Goal: Task Accomplishment & Management: Complete application form

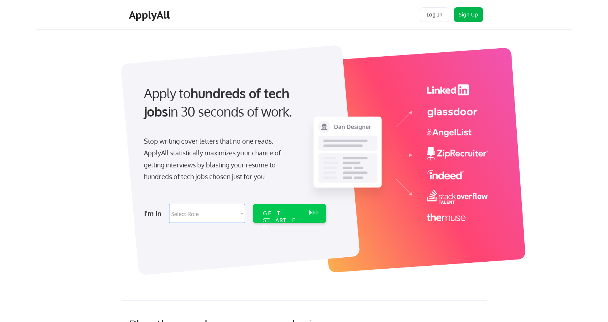
click at [463, 15] on button "Sign Up" at bounding box center [468, 14] width 29 height 15
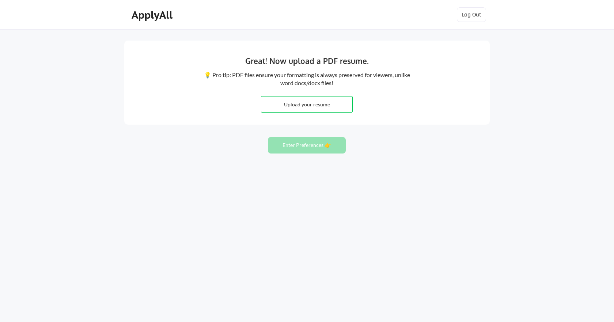
click at [334, 108] on input "file" at bounding box center [306, 104] width 91 height 16
click at [321, 102] on input "file" at bounding box center [306, 104] width 91 height 16
click at [286, 105] on input "file" at bounding box center [306, 104] width 91 height 16
type input "C:\fakepath\20250328151000SubhashJaini_Data_Scientist_Sr_Advisor_resume.docx"
click at [292, 143] on button "Enter Preferences 👉" at bounding box center [307, 145] width 78 height 16
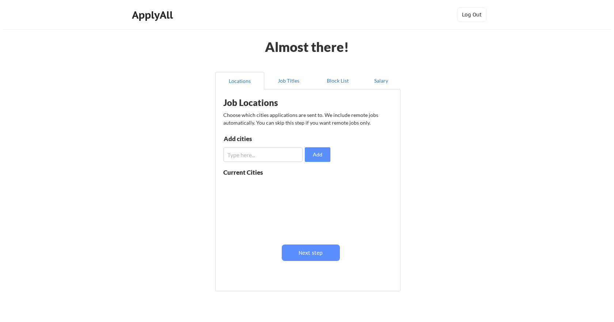
scroll to position [36, 0]
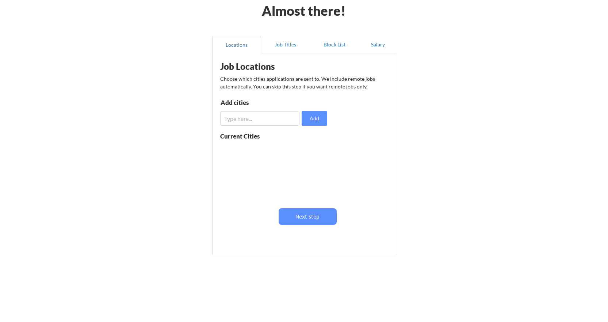
click at [266, 118] on input "input" at bounding box center [259, 118] width 79 height 15
type input "Richmond, Va"
click at [266, 118] on input "input" at bounding box center [259, 118] width 79 height 15
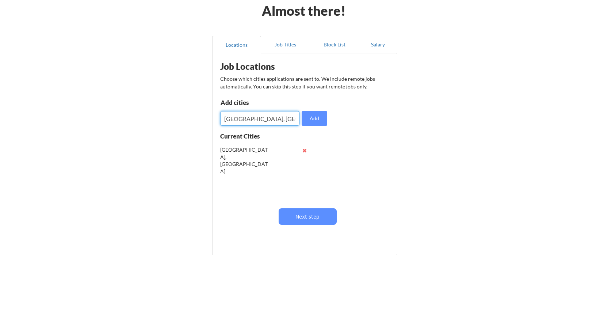
type input "Charlottesville, Va"
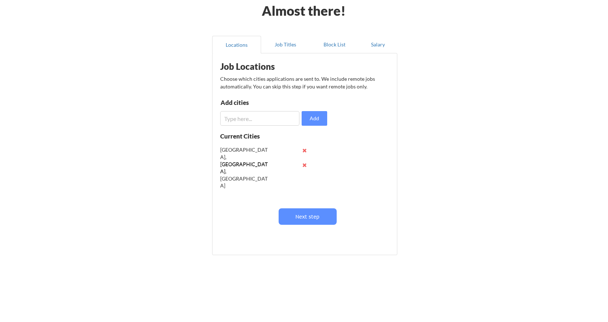
click at [266, 118] on input "input" at bounding box center [259, 118] width 79 height 15
type input "Fredricksburg, Va"
click at [266, 118] on input "input" at bounding box center [259, 118] width 79 height 15
type input "Glen Allen, Va"
click at [266, 118] on input "input" at bounding box center [259, 118] width 79 height 15
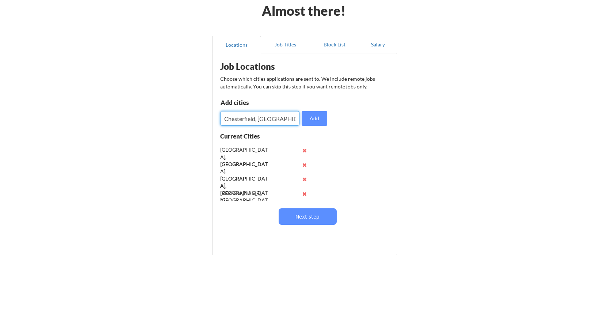
type input "Chesterfield, Va"
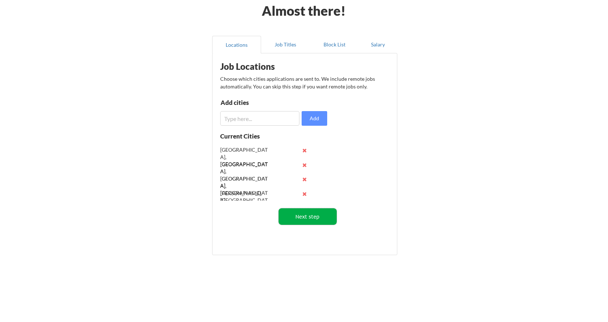
click at [323, 212] on button "Next step" at bounding box center [308, 216] width 58 height 16
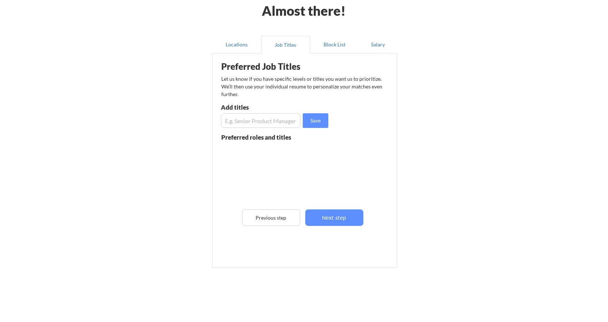
click at [254, 121] on input "input" at bounding box center [261, 120] width 80 height 15
type input "Senior Data Scientist"
click at [254, 121] on input "input" at bounding box center [261, 120] width 80 height 15
type input "S"
type input "director of data science"
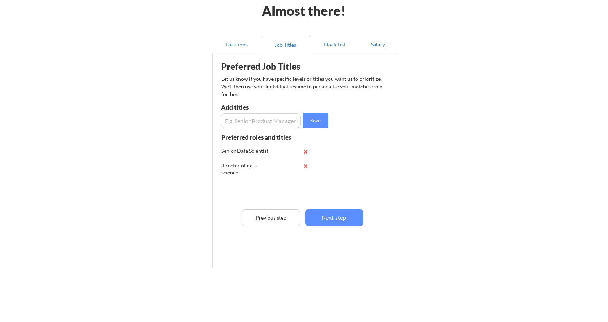
click at [254, 121] on input "input" at bounding box center [261, 120] width 80 height 15
type input "head of data"
click at [254, 121] on input "input" at bounding box center [261, 120] width 80 height 15
type input "head of ai"
click at [254, 121] on input "input" at bounding box center [261, 120] width 80 height 15
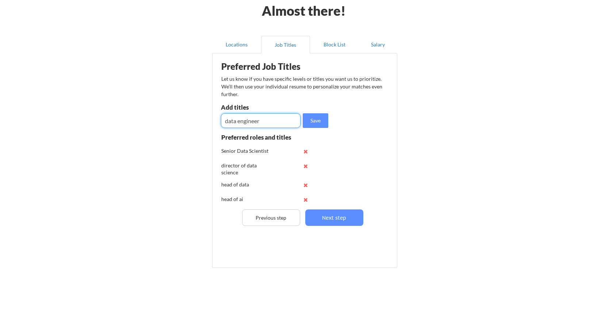
type input "data engineer"
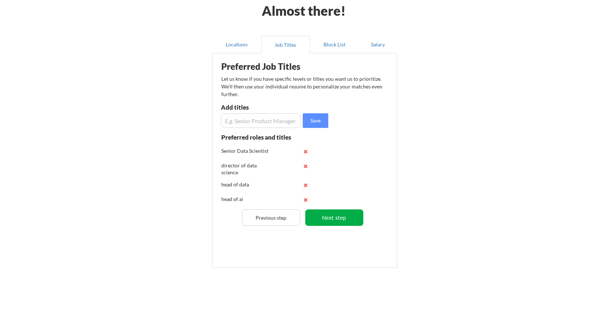
click at [324, 221] on button "Next step" at bounding box center [334, 217] width 58 height 16
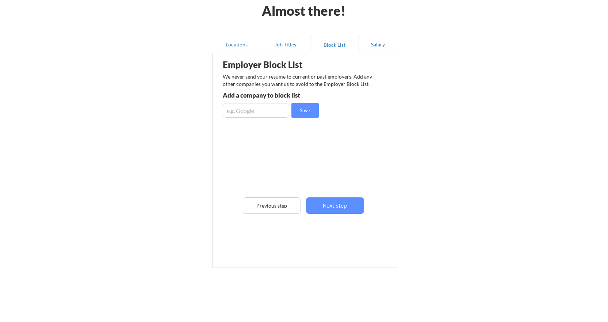
click at [270, 111] on input "input" at bounding box center [256, 110] width 67 height 15
type input "[PERSON_NAME]"
click at [270, 111] on input "input" at bounding box center [256, 110] width 67 height 15
type input "capital one"
click at [270, 111] on input "input" at bounding box center [256, 110] width 67 height 15
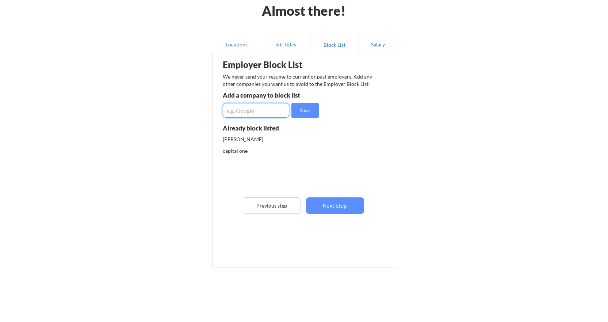
type input "o"
type input "ippon"
click at [270, 111] on input "input" at bounding box center [256, 110] width 67 height 15
type input "midas"
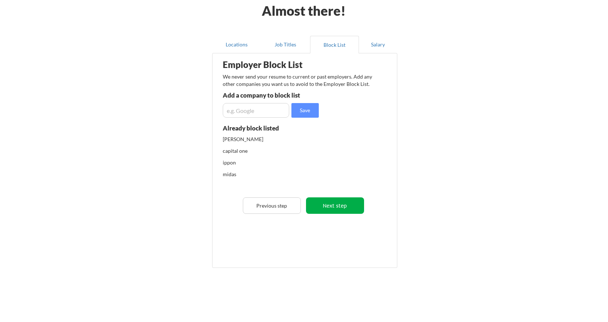
click at [329, 201] on button "Next step" at bounding box center [335, 205] width 58 height 16
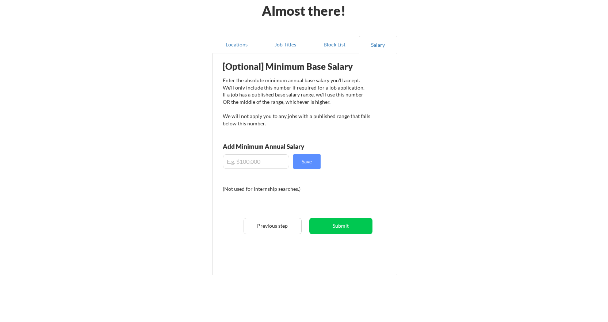
click at [251, 165] on input "input" at bounding box center [256, 161] width 67 height 15
type input "$200,000"
click at [313, 166] on button "Save" at bounding box center [306, 161] width 27 height 15
click at [343, 227] on button "Submit" at bounding box center [341, 226] width 63 height 16
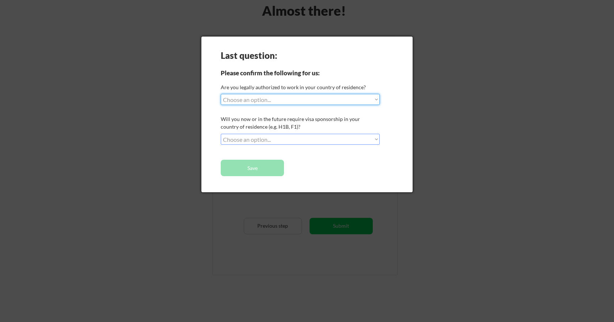
click at [276, 103] on select "Choose an option... Yes, I am a US Citizen Yes, I am a Canadian Citizen Yes, I …" at bounding box center [300, 99] width 159 height 11
select select ""yes__i_am_a_us_citizen""
click at [221, 94] on select "Choose an option... Yes, I am a US Citizen Yes, I am a Canadian Citizen Yes, I …" at bounding box center [300, 99] width 159 height 11
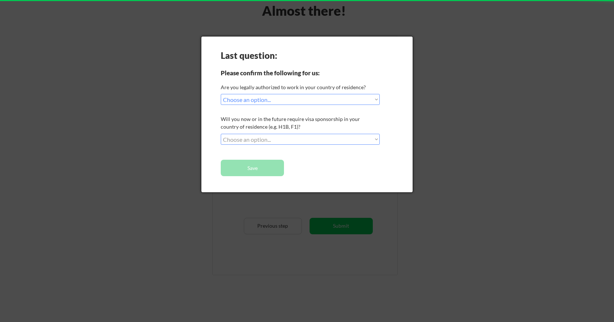
click at [273, 133] on div "Last question: Please confirm the following for us: Are you legally authorized …" at bounding box center [306, 115] width 211 height 156
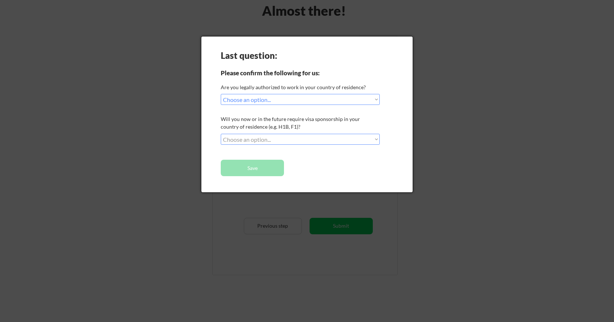
click at [273, 140] on select "Choose an option... No, I will not need sponsorship Yes, I will need sponsorship" at bounding box center [300, 139] width 159 height 11
select select ""no__i_will_not_need_sponsorship""
click at [221, 134] on select "Choose an option... No, I will not need sponsorship Yes, I will need sponsorship" at bounding box center [300, 139] width 159 height 11
click at [262, 172] on button "Save" at bounding box center [252, 168] width 63 height 16
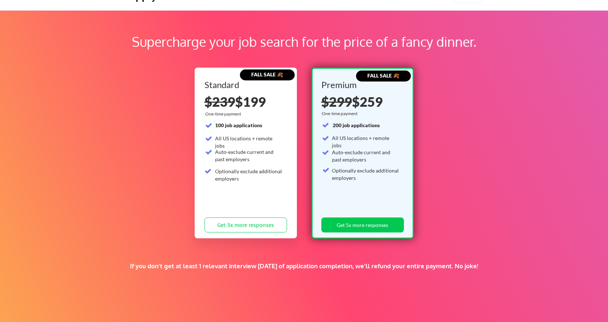
scroll to position [37, 0]
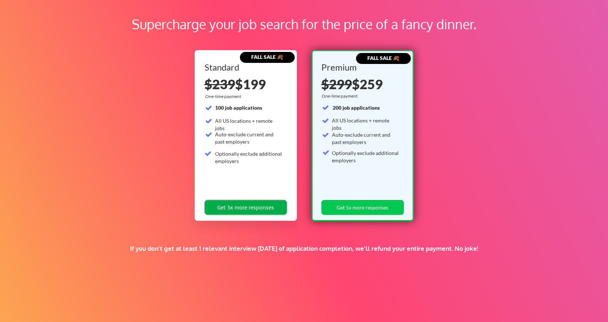
click at [261, 209] on button "Get 3x more responses" at bounding box center [246, 207] width 83 height 15
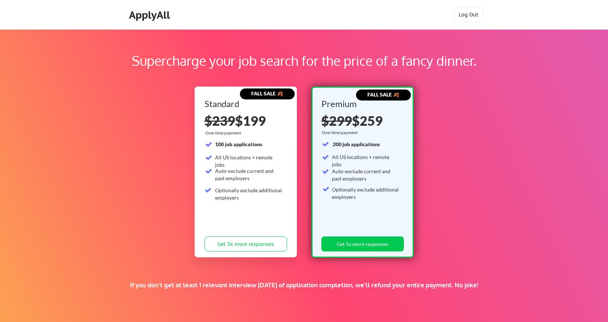
click at [143, 16] on div "ApplyAll" at bounding box center [150, 15] width 43 height 12
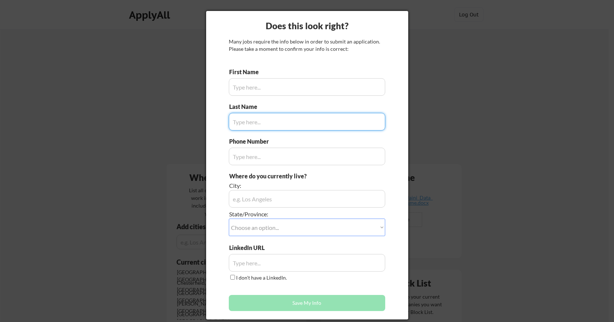
click at [152, 135] on div at bounding box center [307, 161] width 614 height 322
click at [287, 90] on input "input" at bounding box center [307, 87] width 156 height 18
click at [502, 137] on div at bounding box center [307, 161] width 614 height 322
click at [345, 94] on input "input" at bounding box center [307, 87] width 156 height 18
click at [447, 42] on div at bounding box center [307, 161] width 614 height 322
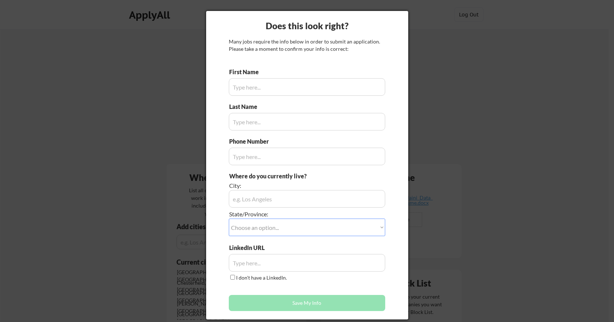
click at [295, 91] on input "input" at bounding box center [307, 87] width 156 height 18
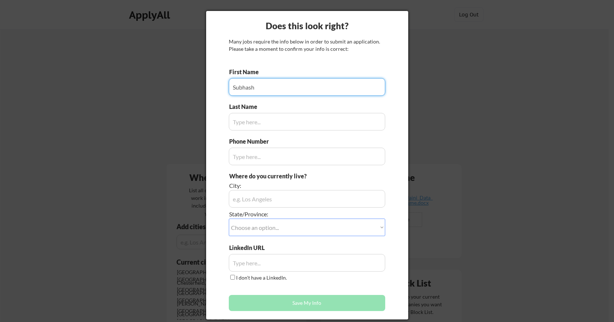
type input "Subhash"
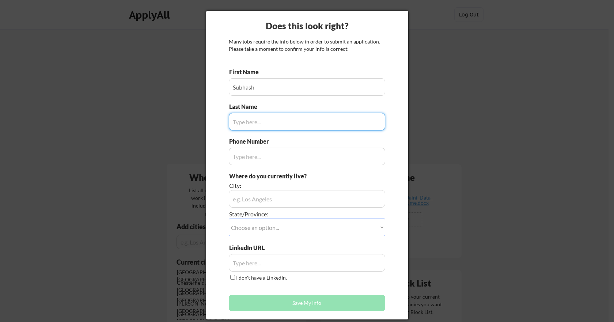
click at [289, 120] on input "input" at bounding box center [307, 122] width 156 height 18
type input "Jaini"
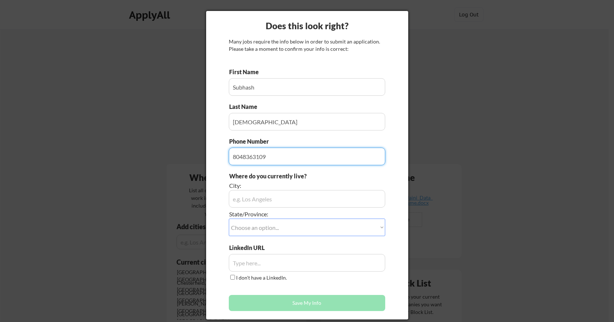
type input "8048363109"
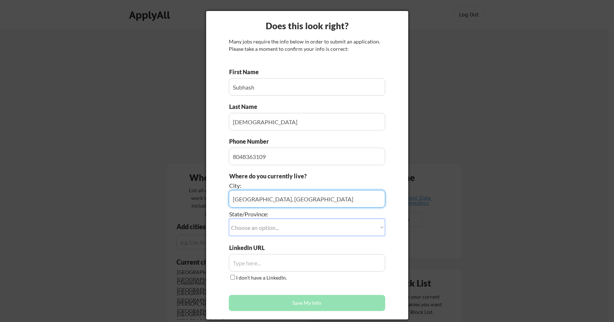
type input "[GEOGRAPHIC_DATA], [GEOGRAPHIC_DATA]"
click at [291, 223] on select "Choose an option... Other/Not Applicable Alabama Alaska Alberta Arizona Arkansa…" at bounding box center [307, 228] width 156 height 18
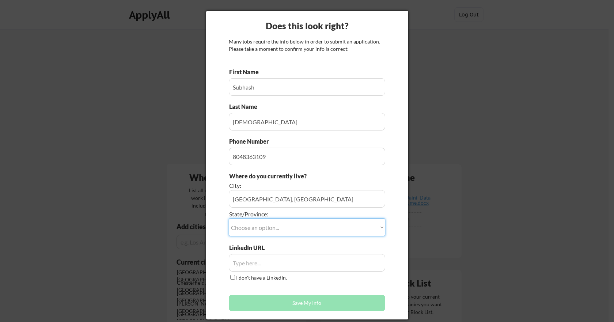
select select ""Virginia""
click at [229, 219] on select "Choose an option... Other/Not Applicable Alabama Alaska Alberta Arizona Arkansa…" at bounding box center [307, 228] width 156 height 18
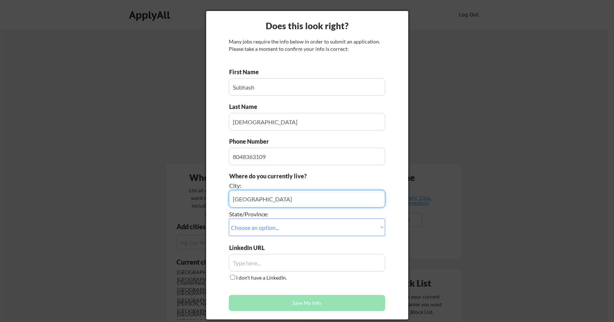
type input "Richmond"
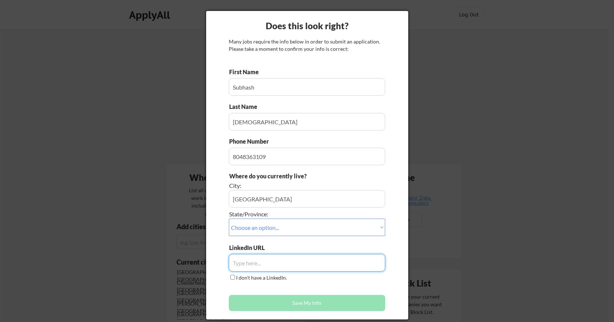
click at [269, 266] on input "input" at bounding box center [307, 263] width 156 height 18
paste input "https://www.linkedin.com/in/subhashjaini/"
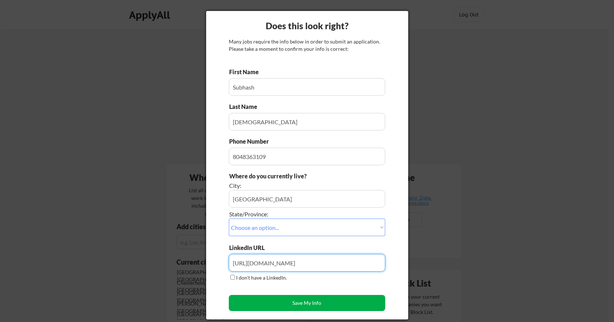
type input "https://www.linkedin.com/in/subhashjaini/"
click at [301, 305] on button "Save My Info" at bounding box center [307, 303] width 156 height 16
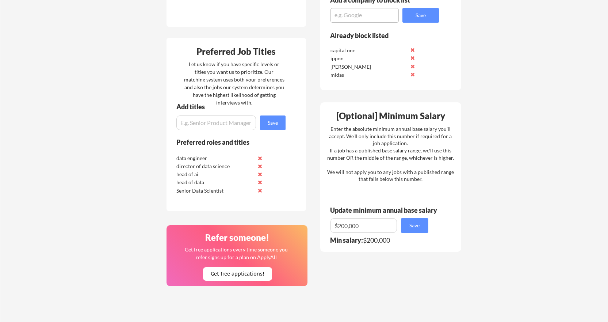
scroll to position [543, 0]
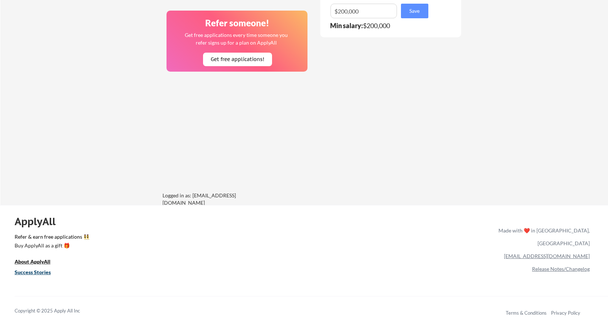
click at [34, 270] on u "Success Stories" at bounding box center [33, 272] width 36 height 6
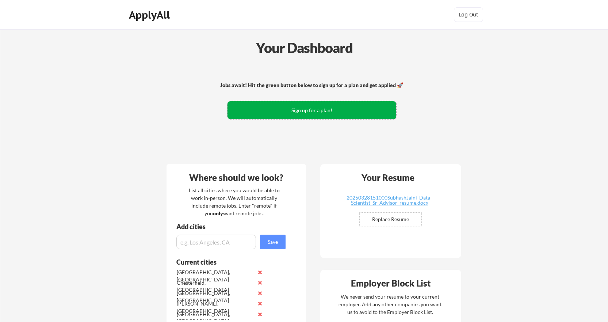
click at [317, 119] on button "Sign up for a plan!" at bounding box center [312, 110] width 169 height 18
